Goal: Entertainment & Leisure: Consume media (video, audio)

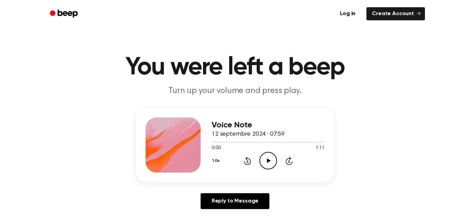
click at [269, 163] on icon "Play Audio" at bounding box center [268, 161] width 18 height 18
click at [268, 160] on icon "Pause Audio" at bounding box center [268, 161] width 18 height 18
click at [272, 163] on icon "Play Audio" at bounding box center [268, 161] width 18 height 18
click at [267, 162] on icon at bounding box center [268, 160] width 3 height 4
click at [269, 164] on icon "Play Audio" at bounding box center [268, 161] width 18 height 18
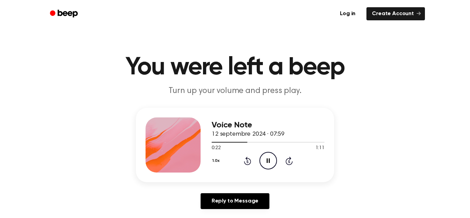
click at [269, 163] on icon "Pause Audio" at bounding box center [268, 161] width 18 height 18
click at [272, 160] on icon "Play Audio" at bounding box center [268, 161] width 18 height 18
click at [267, 161] on icon at bounding box center [268, 160] width 3 height 4
click at [269, 164] on icon "Play Audio" at bounding box center [268, 161] width 18 height 18
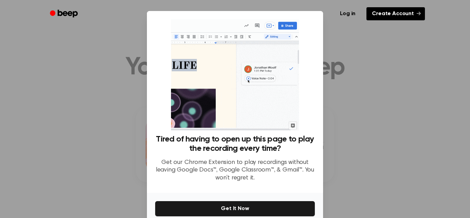
click at [386, 11] on link "Create Account" at bounding box center [395, 13] width 58 height 13
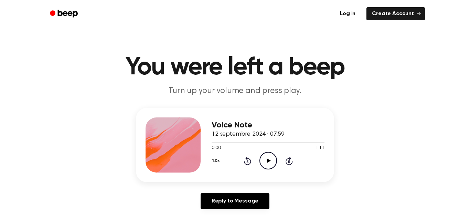
click at [261, 161] on icon "Play Audio" at bounding box center [268, 161] width 18 height 18
drag, startPoint x: 210, startPoint y: 142, endPoint x: 237, endPoint y: 142, distance: 26.8
click at [237, 142] on div at bounding box center [267, 142] width 113 height 6
click at [270, 161] on icon "Pause Audio" at bounding box center [268, 161] width 18 height 18
click at [268, 163] on icon "Play Audio" at bounding box center [268, 161] width 18 height 18
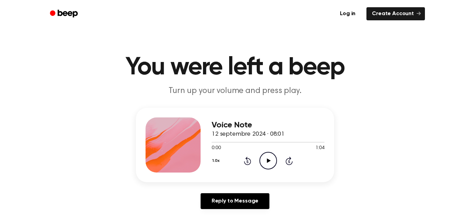
click at [264, 159] on icon "Play Audio" at bounding box center [268, 161] width 18 height 18
click at [271, 161] on icon "Pause Audio" at bounding box center [268, 161] width 18 height 18
click at [268, 164] on icon "Play Audio" at bounding box center [268, 161] width 18 height 18
